Goal: Entertainment & Leisure: Consume media (video, audio)

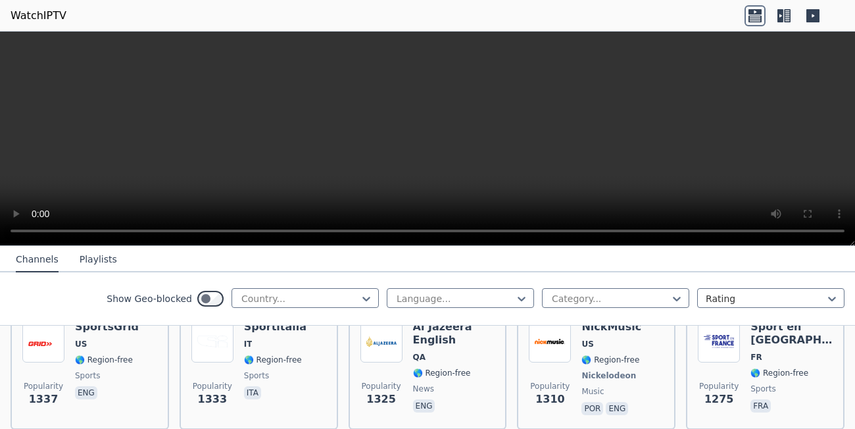
scroll to position [1660, 0]
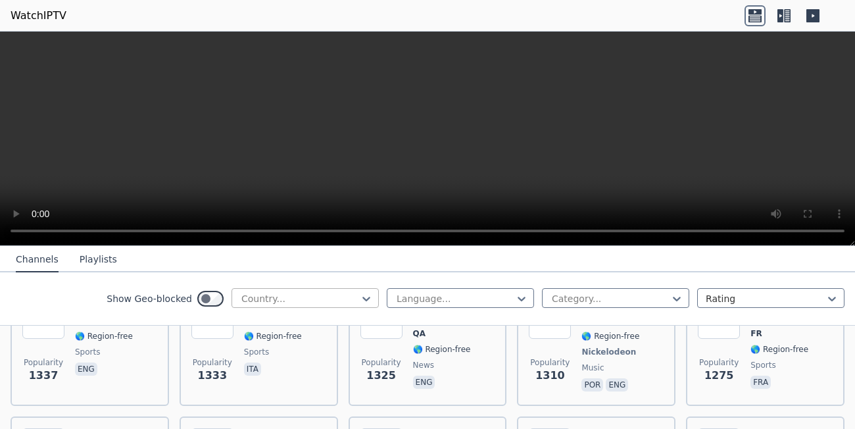
click at [283, 295] on div at bounding box center [300, 298] width 120 height 13
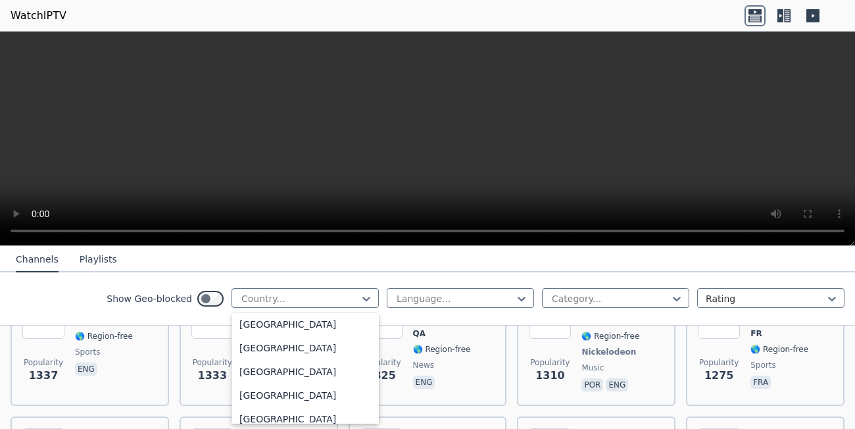
scroll to position [0, 0]
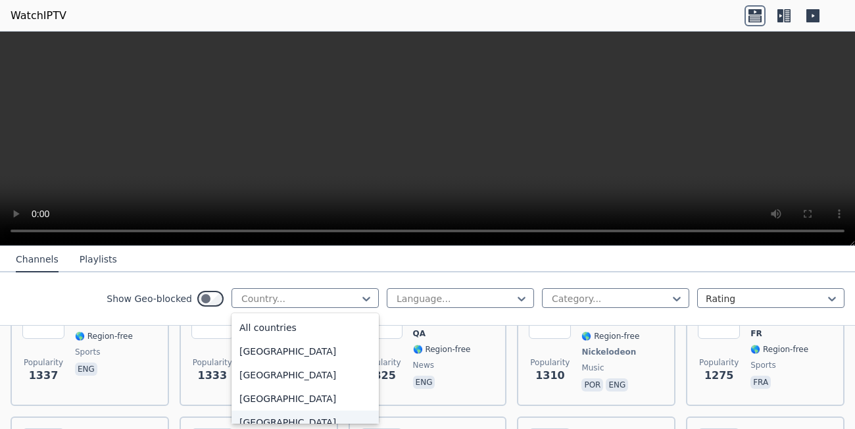
click at [269, 422] on div "[GEOGRAPHIC_DATA]" at bounding box center [304, 422] width 147 height 24
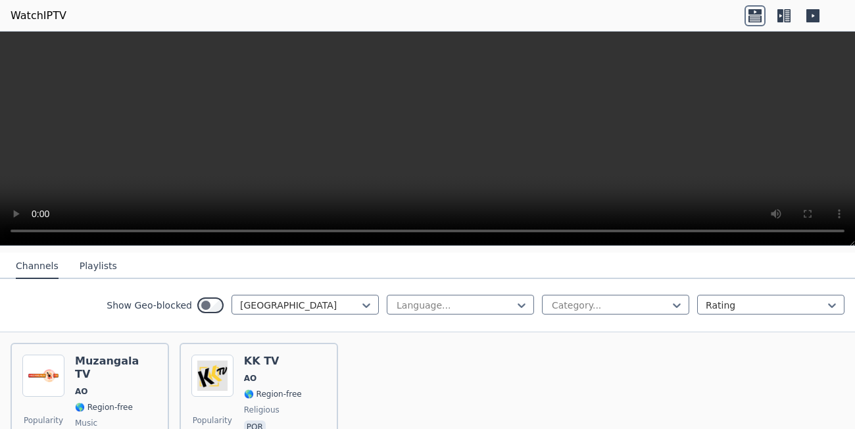
scroll to position [146, 0]
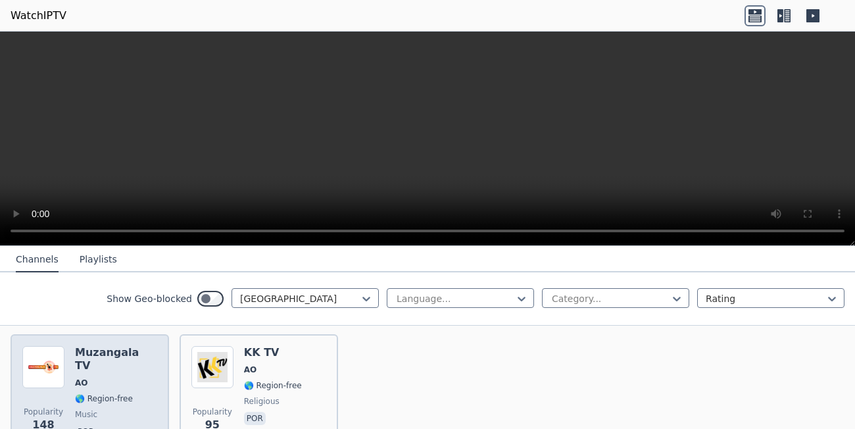
click at [149, 379] on div "Popularity 148 Muzangala TV AO 🌎 Region-free music por" at bounding box center [89, 393] width 135 height 95
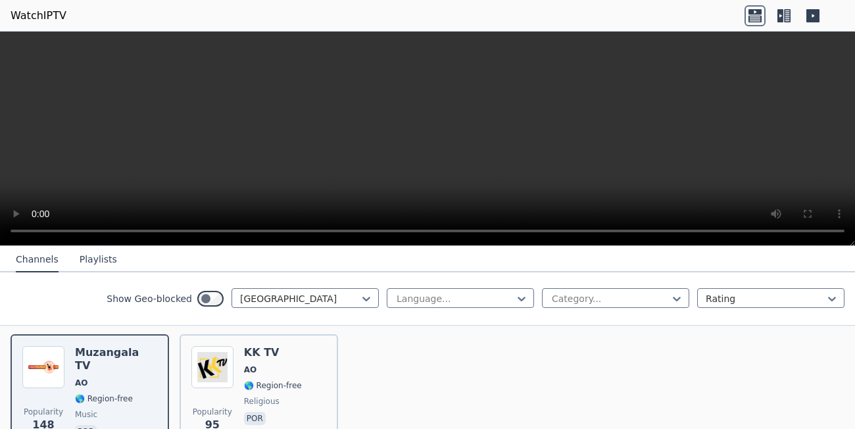
click at [464, 93] on video at bounding box center [427, 139] width 855 height 214
click at [454, 102] on video at bounding box center [427, 139] width 855 height 214
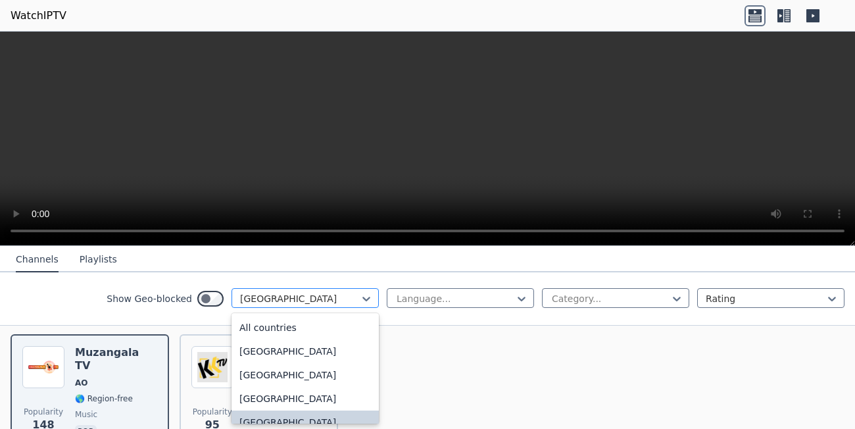
click at [331, 295] on div at bounding box center [300, 298] width 120 height 13
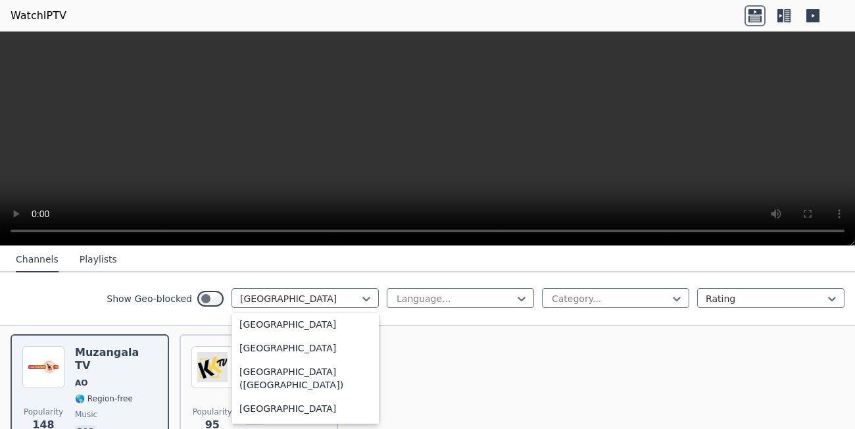
scroll to position [3012, 0]
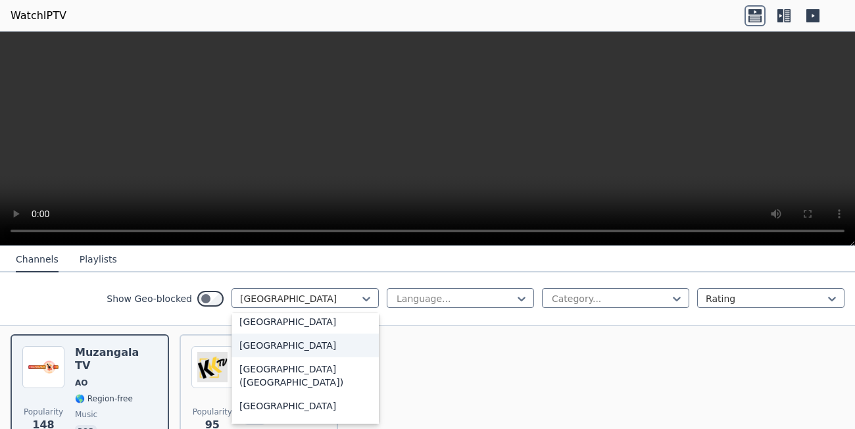
click at [274, 357] on div "[GEOGRAPHIC_DATA]" at bounding box center [304, 345] width 147 height 24
